Goal: Information Seeking & Learning: Learn about a topic

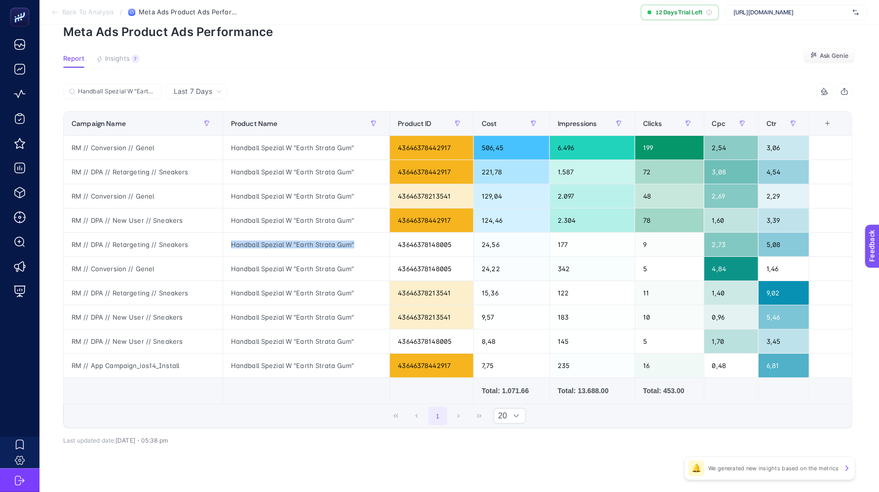
scroll to position [47, 0]
click at [221, 438] on div "Handball Spezial W "Earth Strata Gum" 6 items selected Campaign Name Product Na…" at bounding box center [458, 271] width 790 height 345
click at [131, 84] on label "Handball Spezial W "Earth Strata Gum"" at bounding box center [112, 91] width 99 height 16
click at [131, 88] on input "Handball Spezial W "Earth Strata Gum"" at bounding box center [117, 91] width 78 height 7
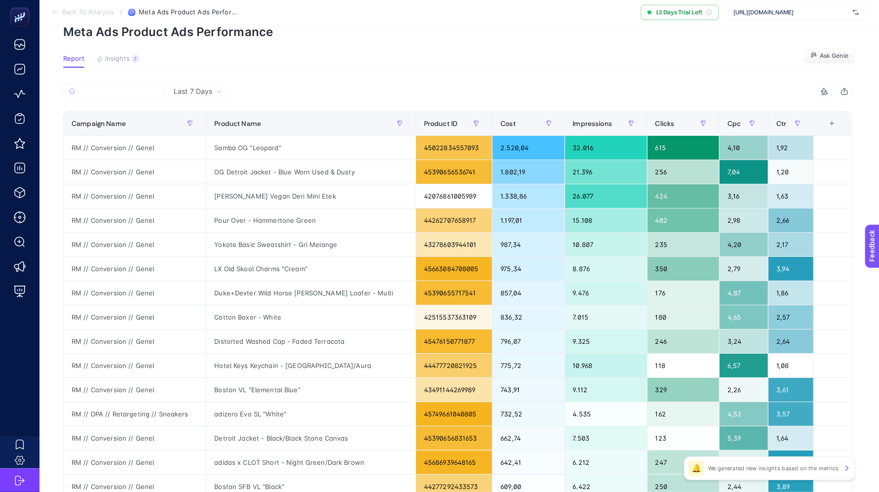
click at [328, 97] on div at bounding box center [260, 94] width 395 height 22
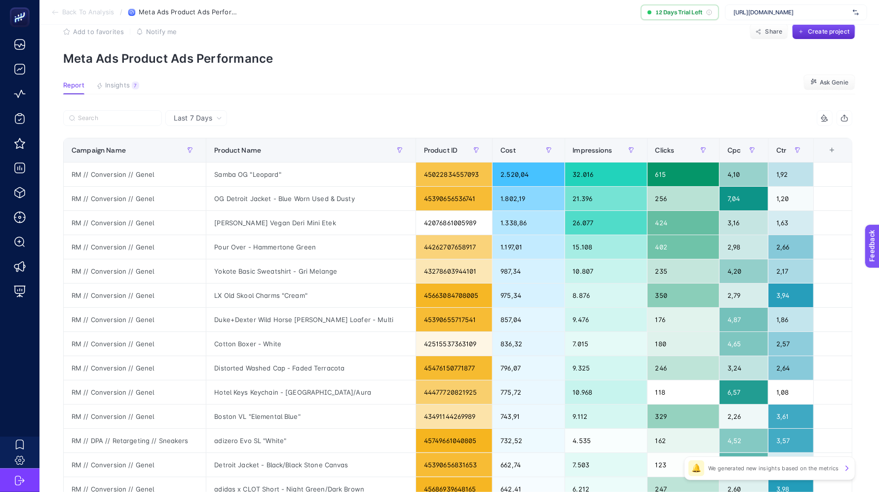
scroll to position [0, 0]
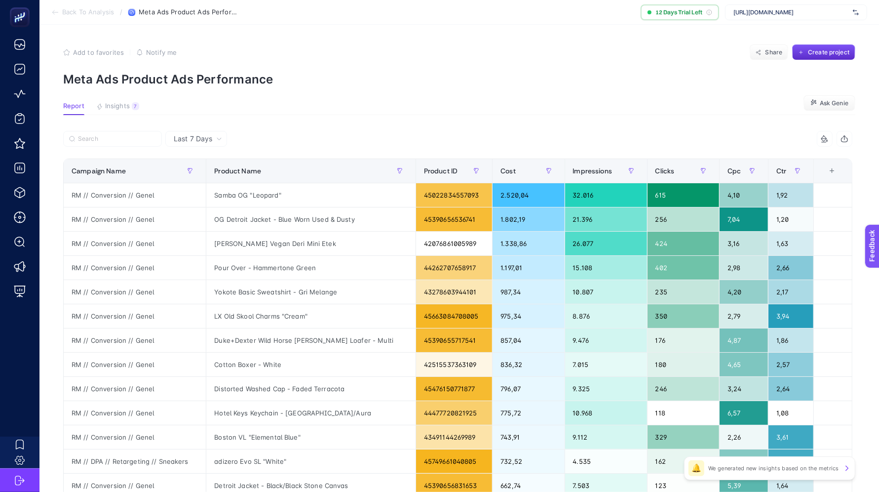
click at [85, 17] on section "Back To Analysis / Meta Ads Product Ads Performance 12 Days Trial Left https://…" at bounding box center [460, 12] width 840 height 25
click at [89, 10] on span "Back To Analysis" at bounding box center [88, 12] width 52 height 8
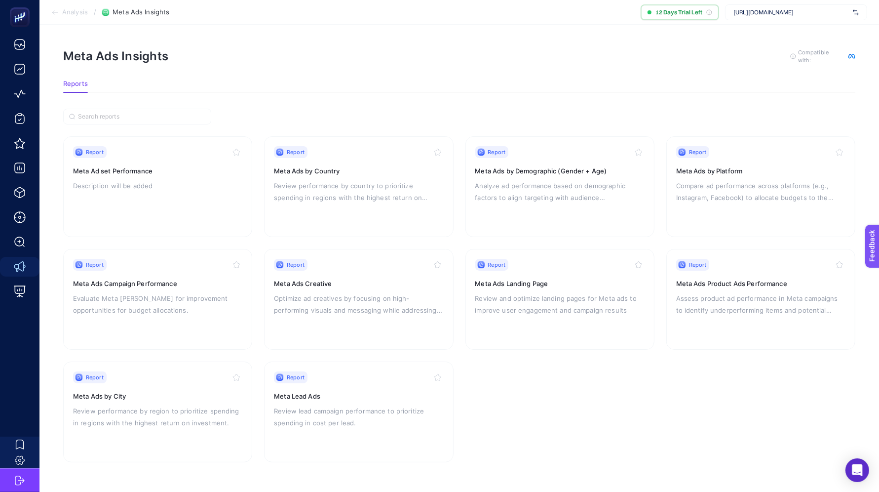
click at [72, 9] on span "Analysis" at bounding box center [75, 12] width 26 height 8
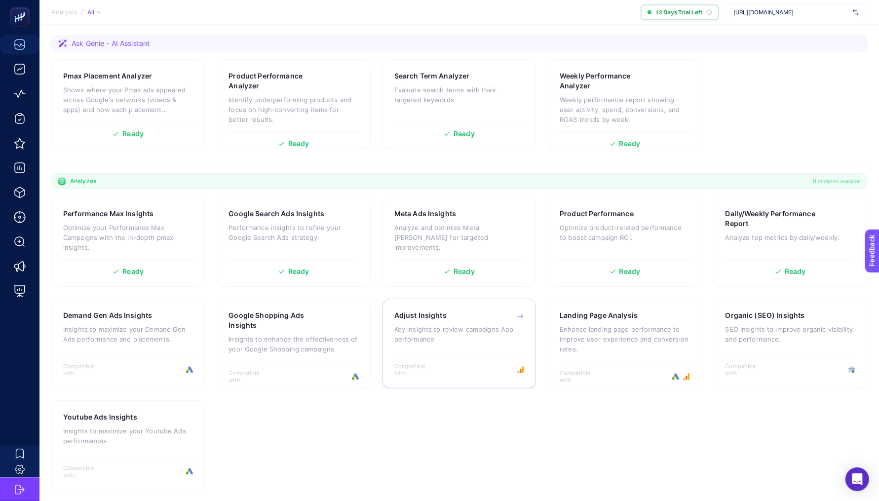
scroll to position [134, 0]
click at [490, 347] on div "Adjust Insights Key insights to review campaigns App performance" at bounding box center [460, 331] width 130 height 43
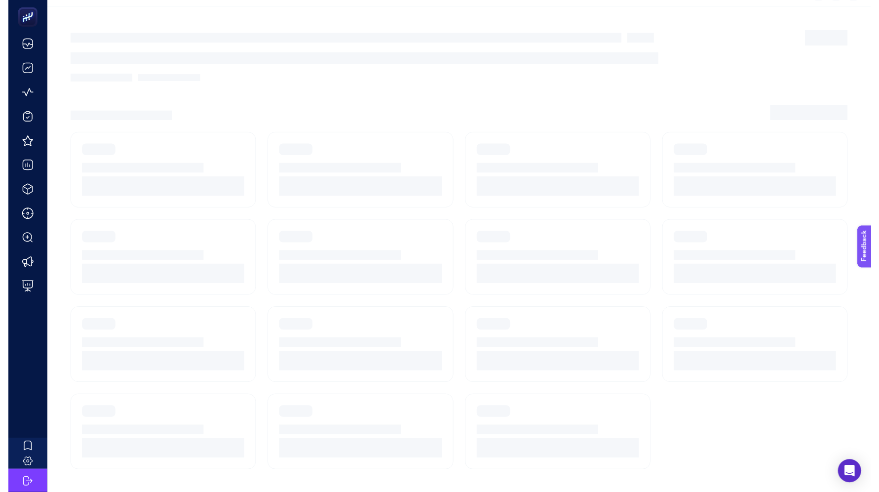
scroll to position [9, 0]
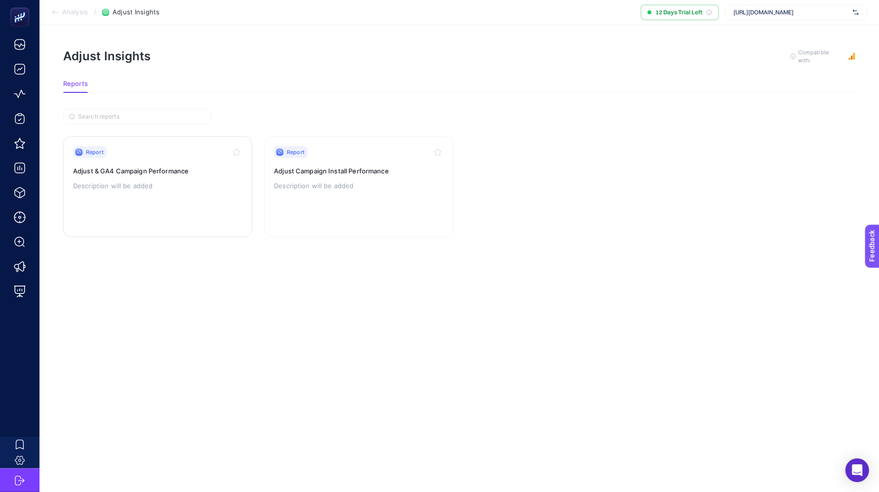
click at [139, 180] on p "Description will be added" at bounding box center [157, 186] width 169 height 12
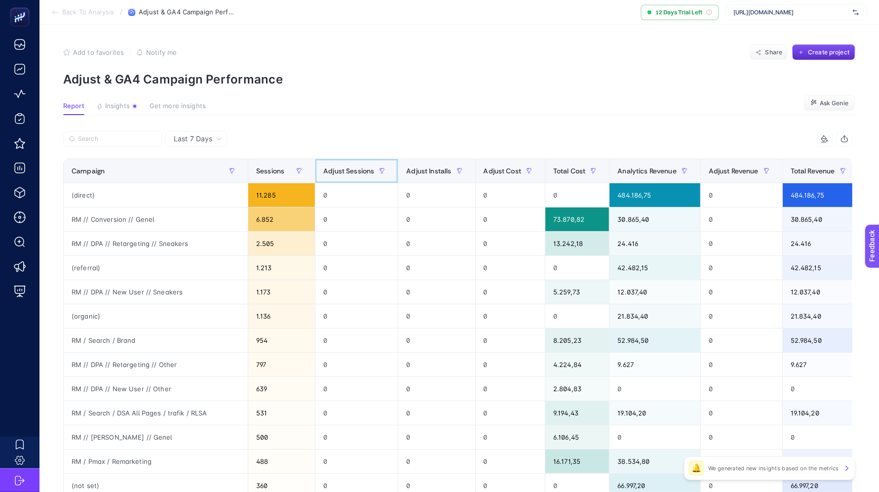
click at [356, 173] on span "Adjust Sessions" at bounding box center [348, 171] width 51 height 8
click at [207, 141] on span "Last 7 Days" at bounding box center [193, 139] width 39 height 10
click at [188, 176] on li "Last 30 Days" at bounding box center [196, 177] width 56 height 18
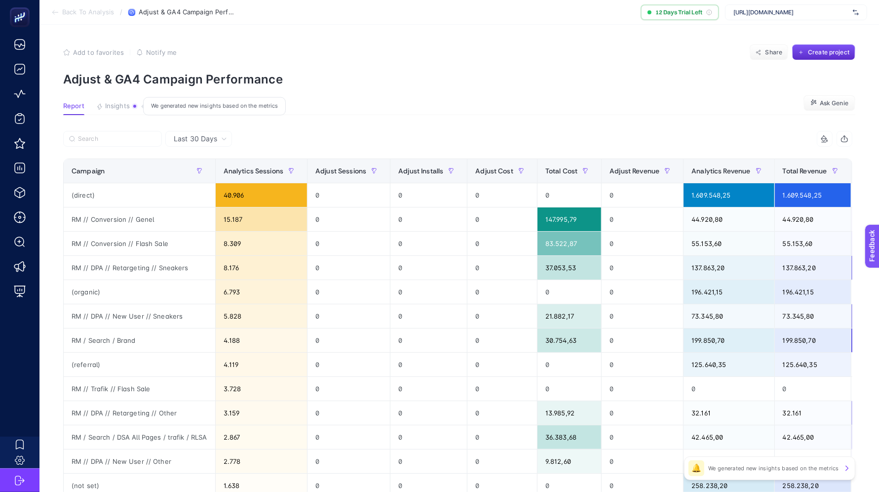
click at [112, 106] on span "Insights" at bounding box center [117, 106] width 25 height 8
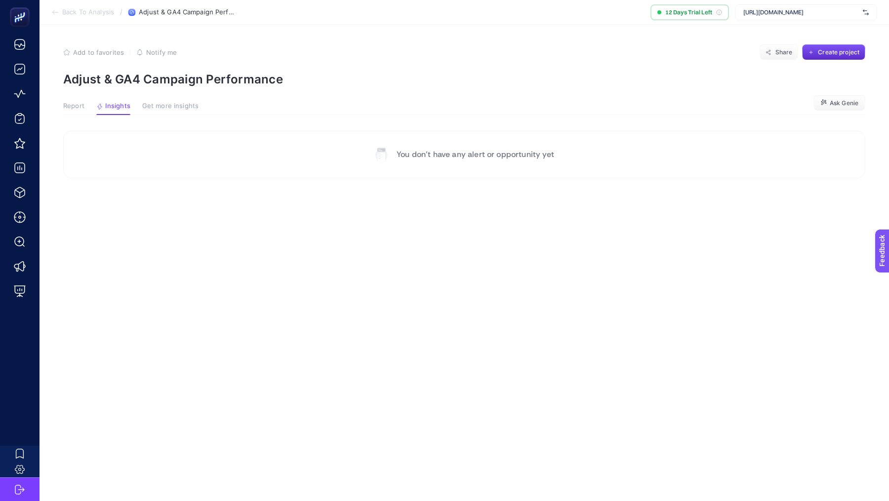
click at [59, 5] on section "Back To Analysis / Adjust & GA4 Campaign Performance 12 Days Trial Left https:/…" at bounding box center [464, 12] width 849 height 25
click at [59, 9] on icon at bounding box center [55, 12] width 8 height 8
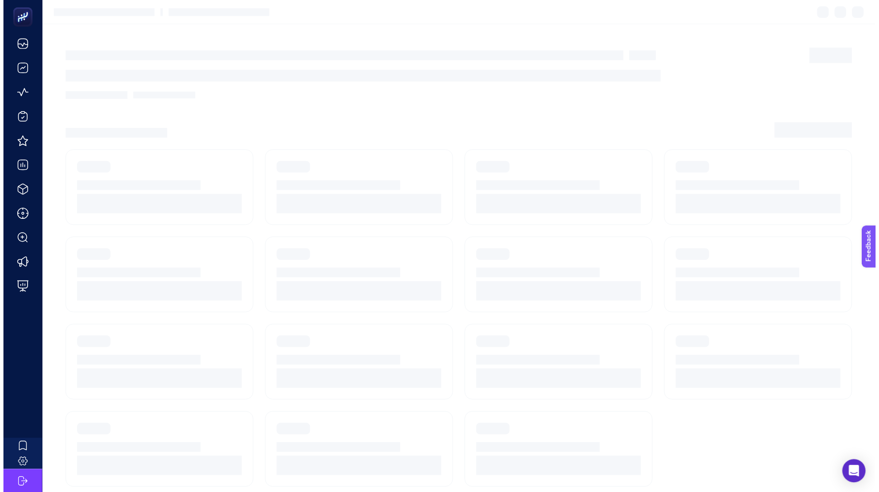
scroll to position [9, 0]
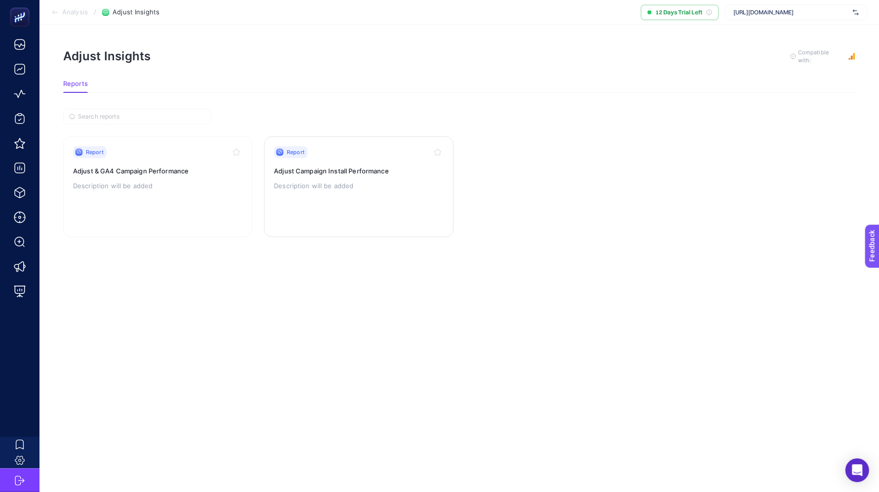
click at [340, 180] on p "Description will be added" at bounding box center [358, 186] width 169 height 12
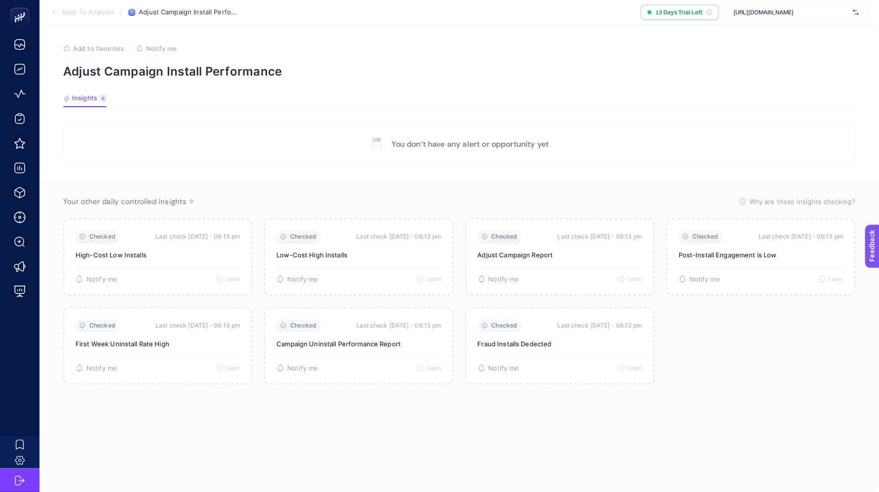
click at [68, 10] on span "Back To Analysis" at bounding box center [88, 12] width 52 height 8
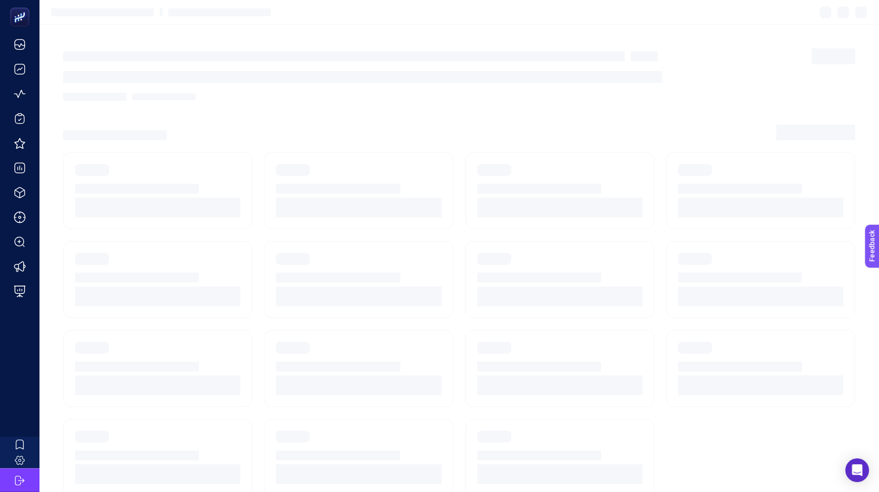
scroll to position [9, 0]
